Goal: Information Seeking & Learning: Find specific fact

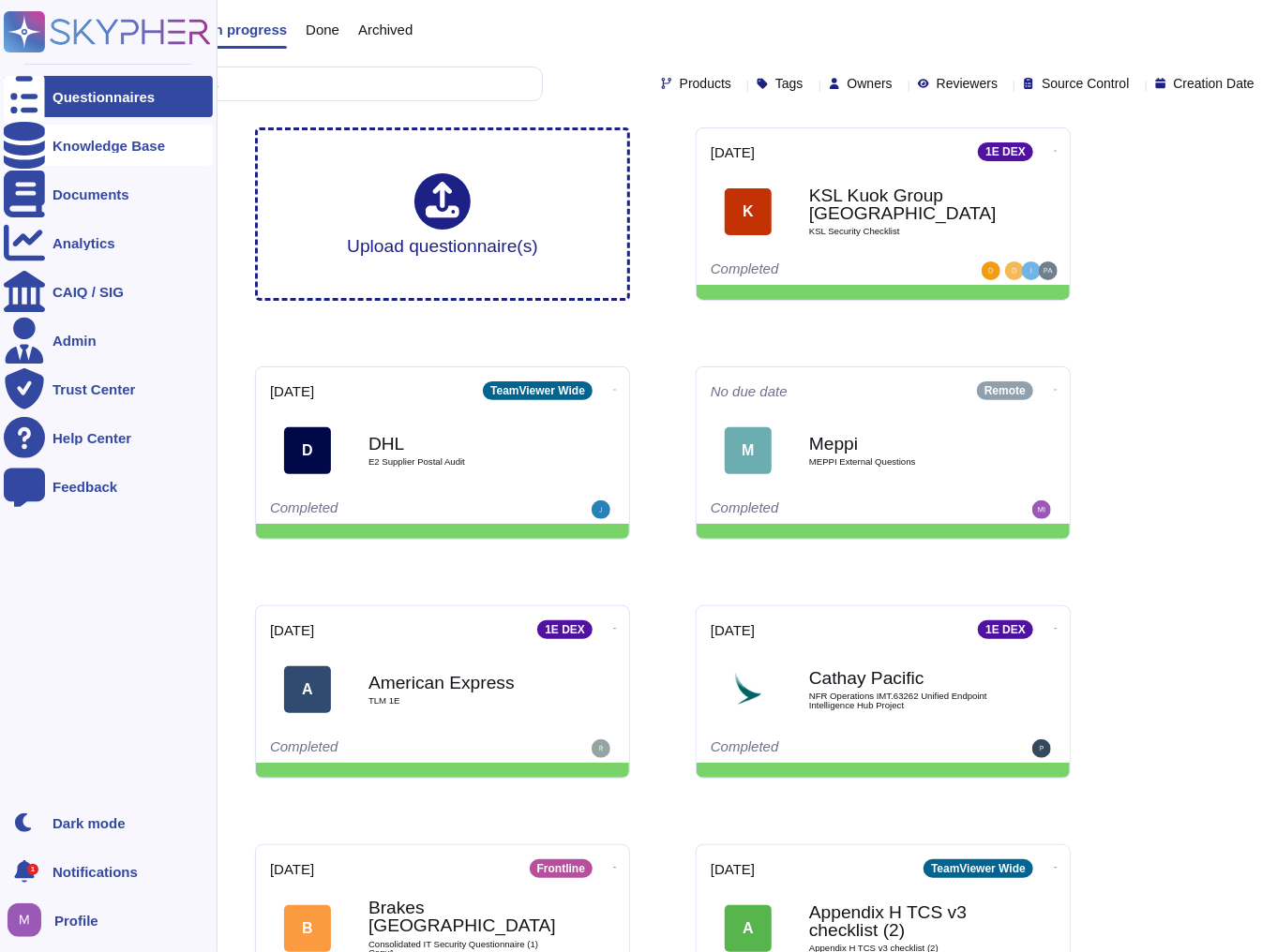
click at [41, 129] on div at bounding box center [24, 145] width 41 height 41
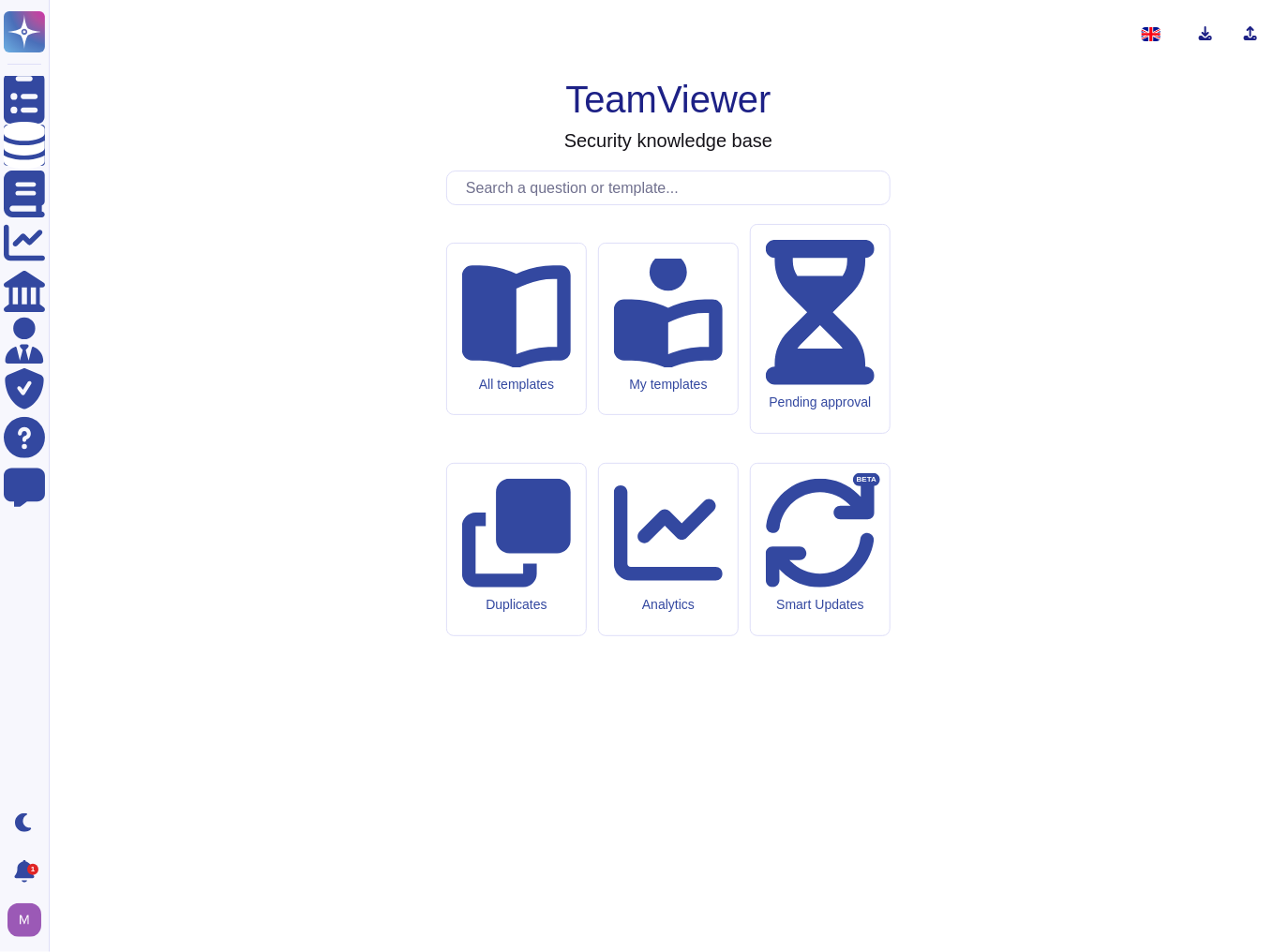
click at [605, 204] on input "text" at bounding box center [672, 188] width 433 height 33
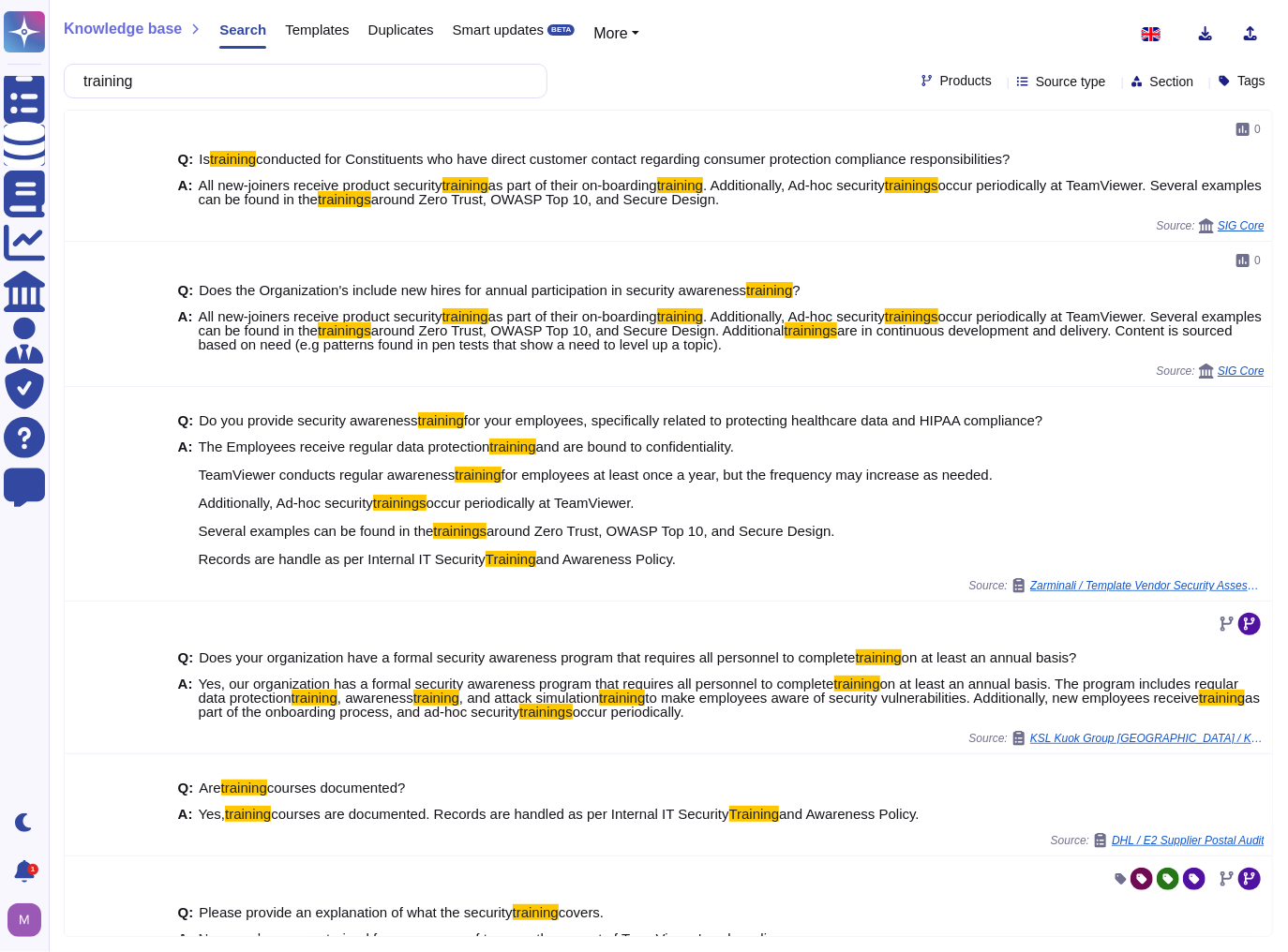
drag, startPoint x: 386, startPoint y: 61, endPoint x: 93, endPoint y: 79, distance: 293.6
click at [93, 79] on div "Knowledge base Search Templates Duplicates Smart updates BETA More training Pro…" at bounding box center [669, 476] width 1239 height 952
click at [132, 84] on input "training" at bounding box center [301, 81] width 454 height 33
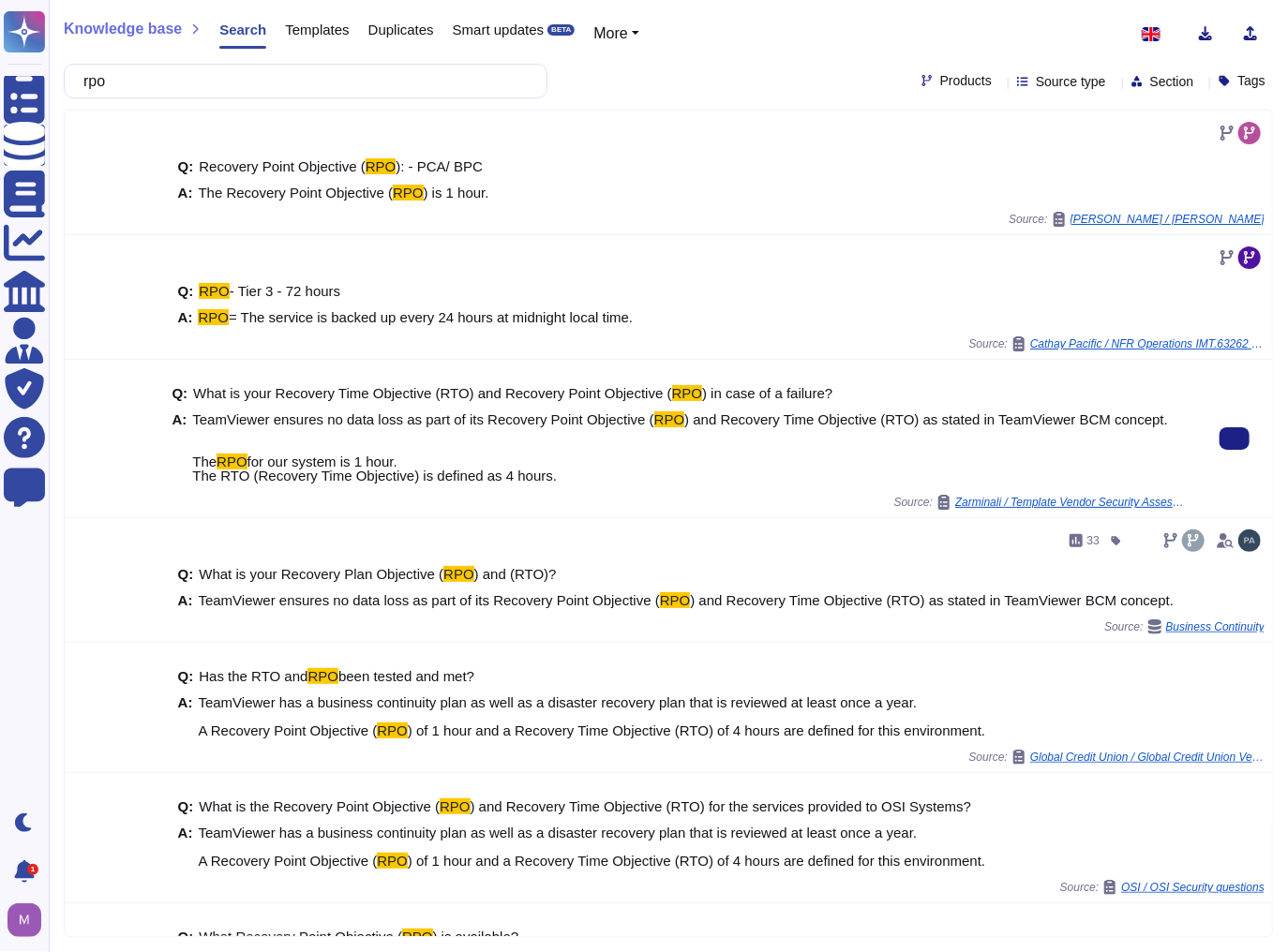
type input "rpo"
drag, startPoint x: 191, startPoint y: 416, endPoint x: 592, endPoint y: 486, distance: 407.1
click at [592, 486] on div "Q: What is your Recovery Time Objective (RTO) and Recovery Point Objective ( RP…" at bounding box center [680, 435] width 1018 height 120
copy span "TeamViewer ensures no data loss as part of its Recovery Point Objective ( RPO )…"
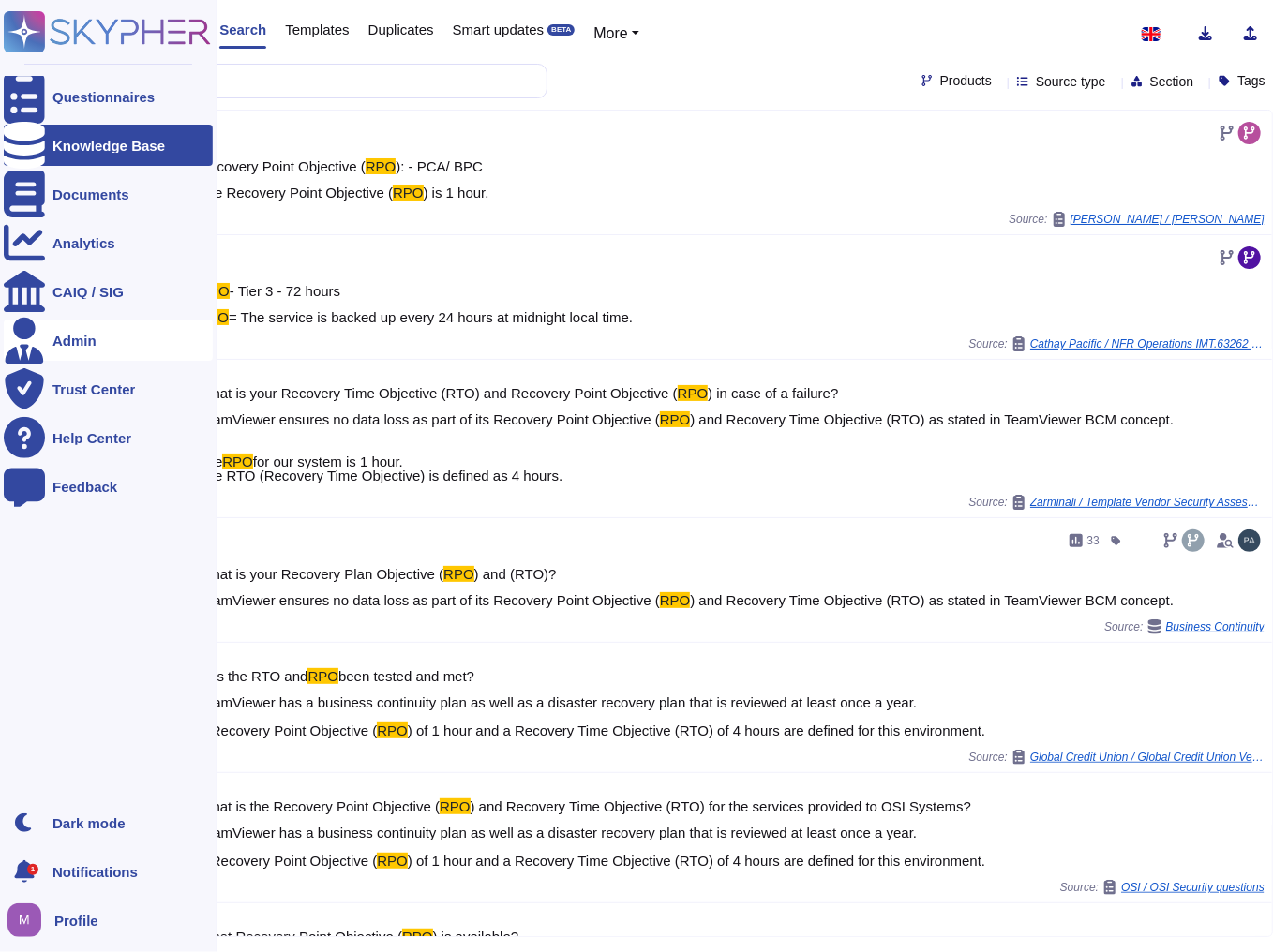
click at [46, 331] on div "Admin" at bounding box center [108, 340] width 209 height 41
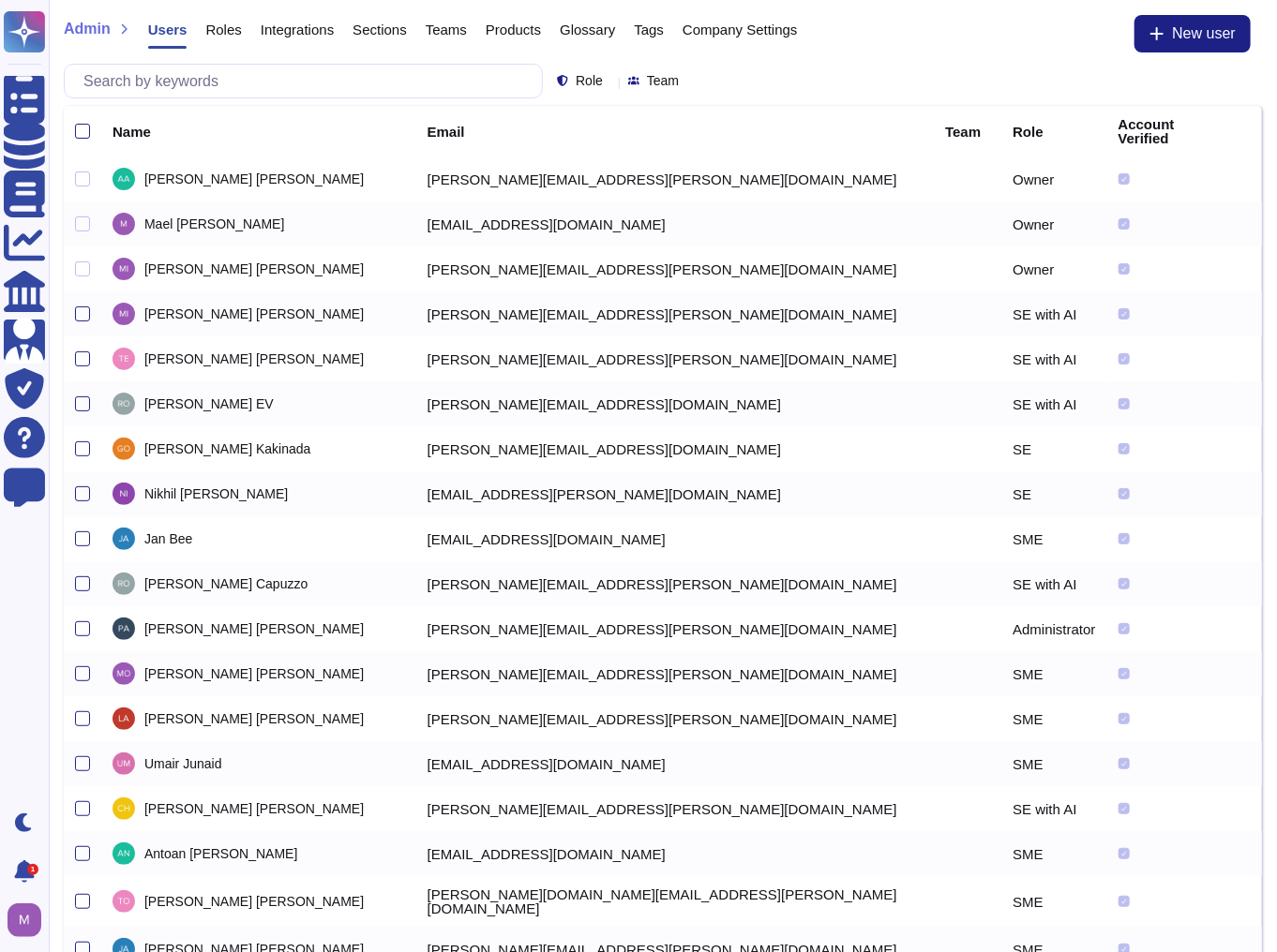
click at [327, 60] on div "Admin Users Roles Integrations Sections Teams Products Glossary Tags Company Se…" at bounding box center [662, 40] width 1198 height 49
click at [323, 76] on input "text" at bounding box center [307, 81] width 467 height 33
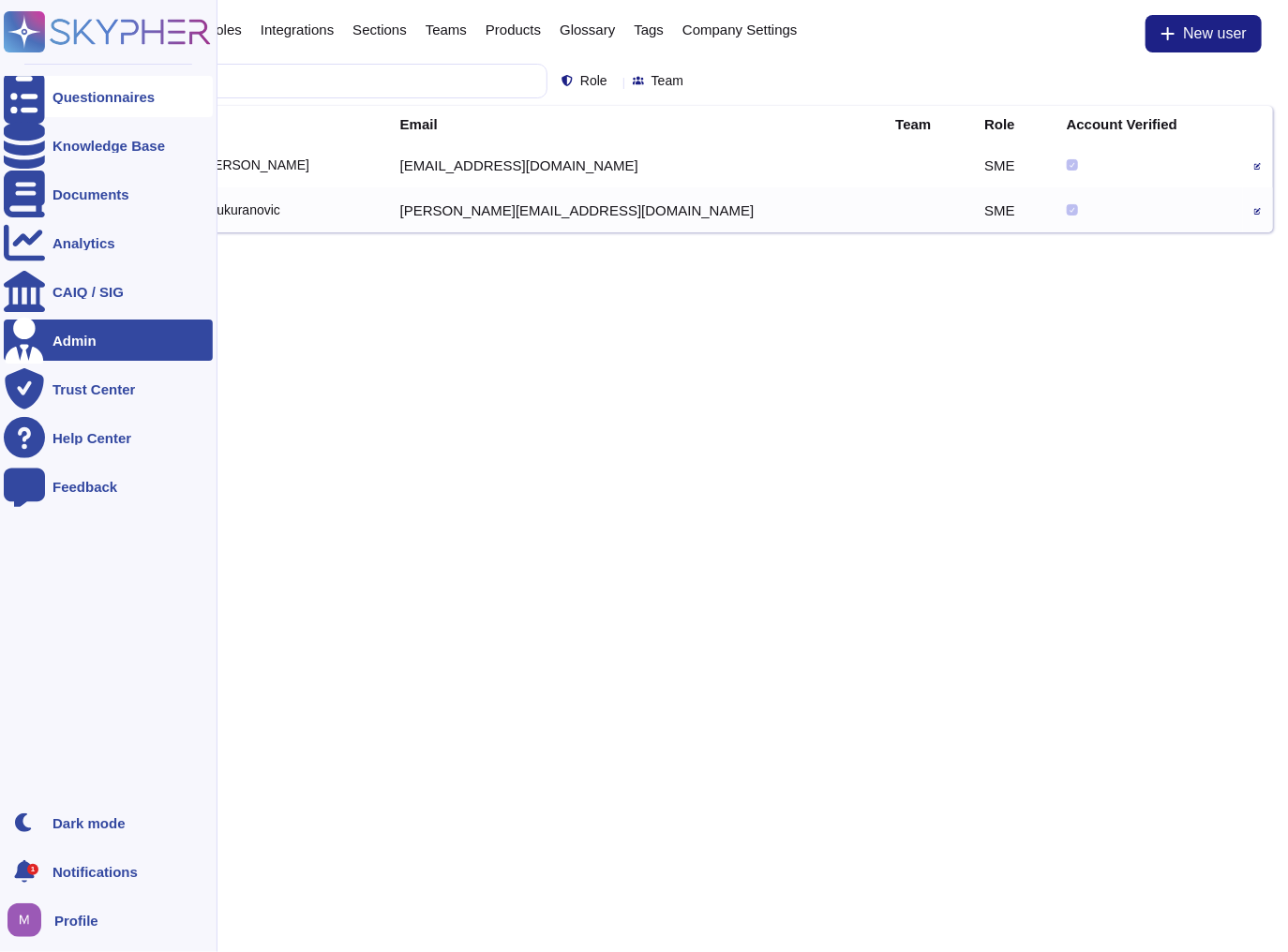
type input "dim"
click at [22, 93] on icon at bounding box center [24, 96] width 41 height 55
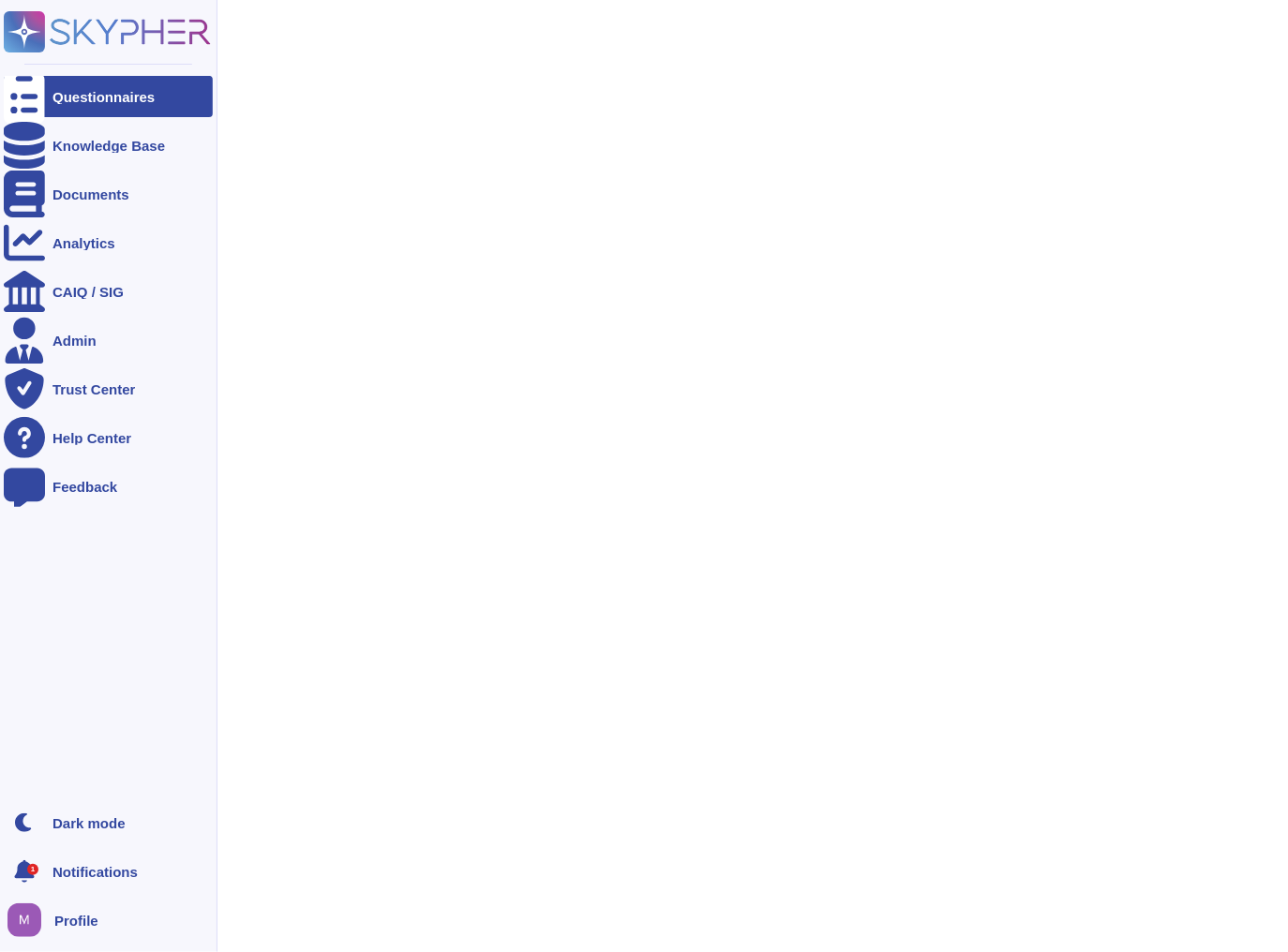
click at [40, 17] on rect at bounding box center [24, 32] width 41 height 41
